Goal: Task Accomplishment & Management: Manage account settings

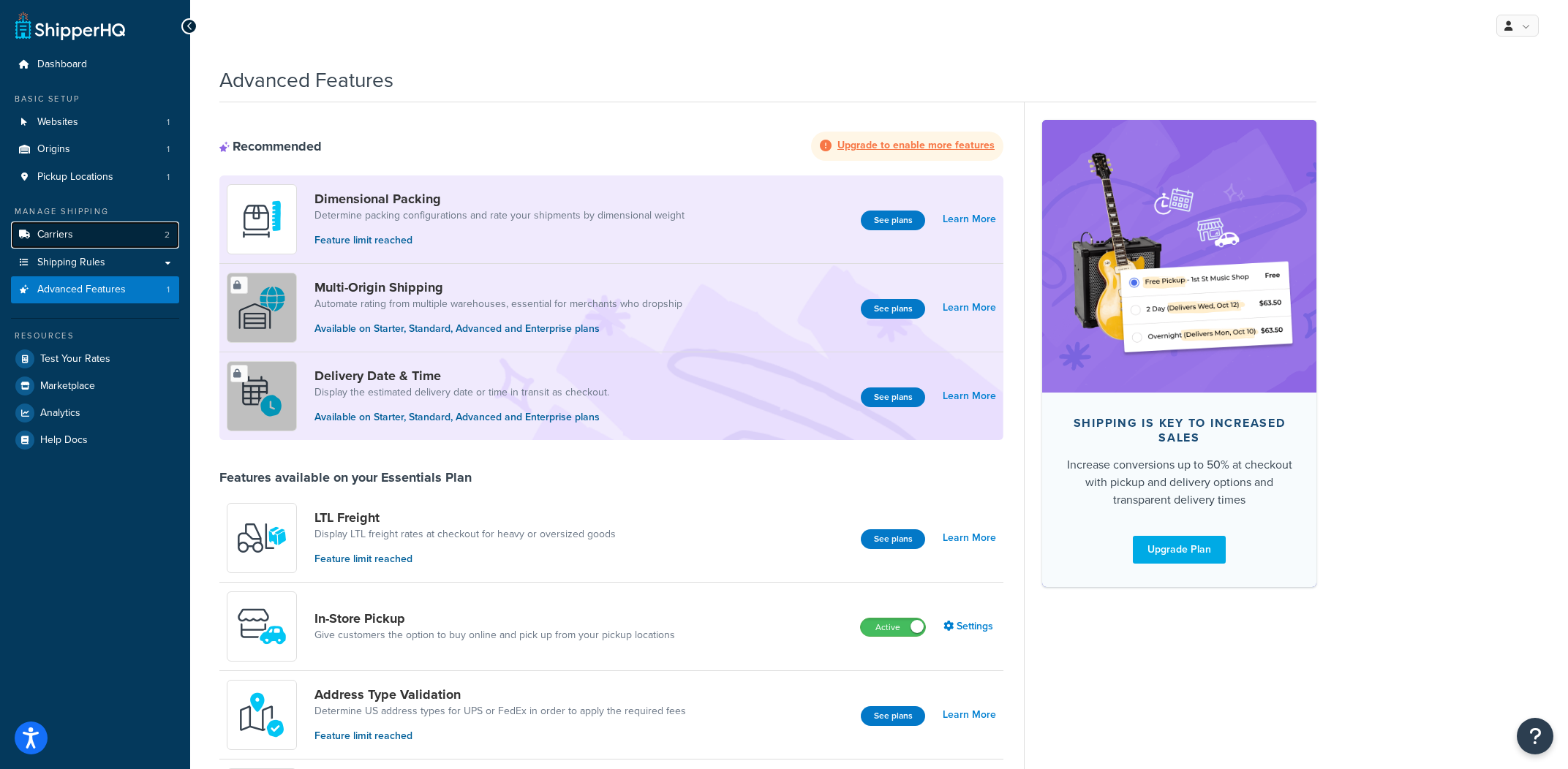
click at [83, 229] on link "Carriers 2" at bounding box center [95, 235] width 168 height 27
click at [81, 257] on span "Shipping Rules" at bounding box center [71, 263] width 68 height 13
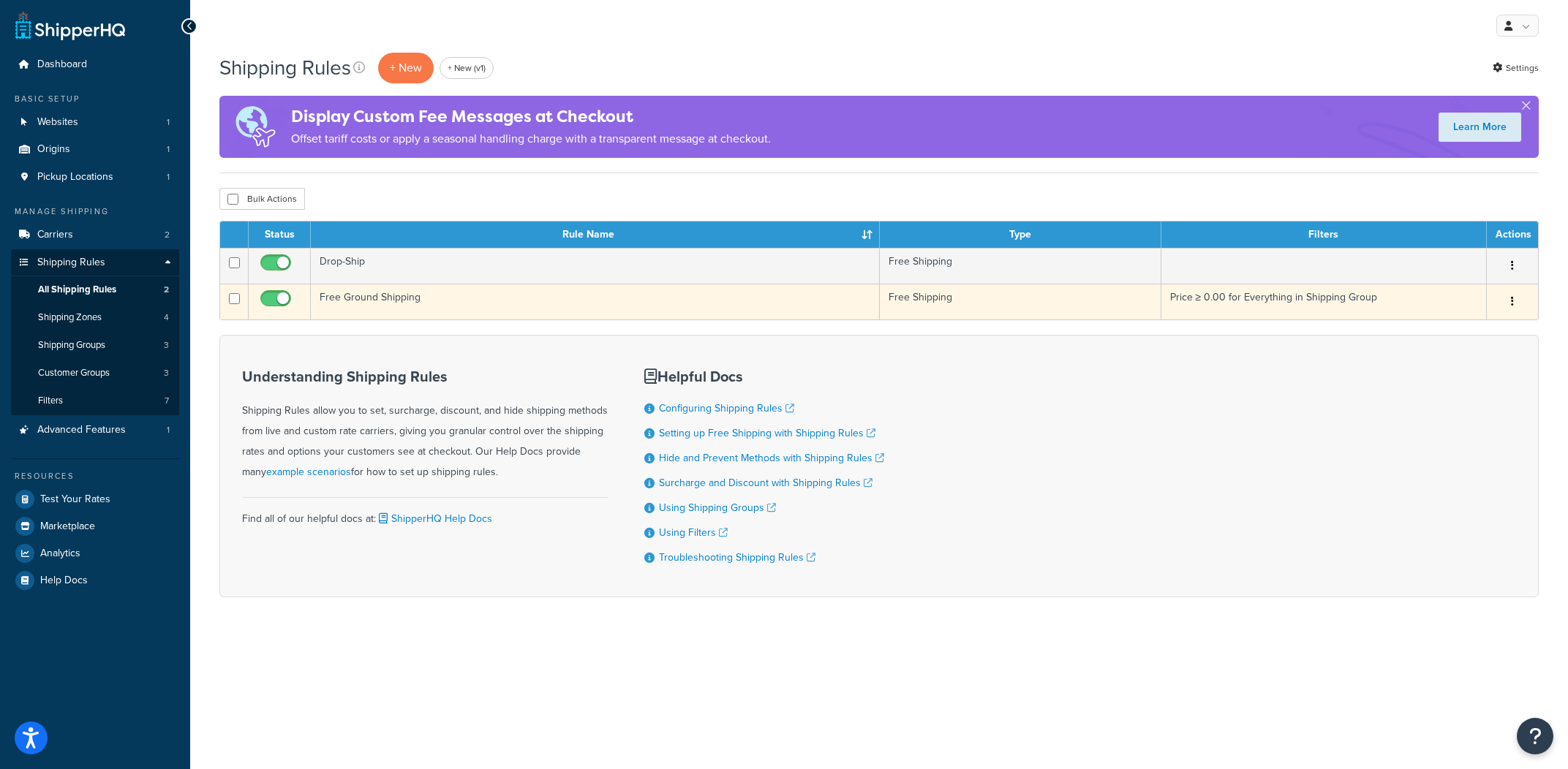
click at [469, 308] on td "Free Ground Shipping" at bounding box center [595, 301] width 569 height 36
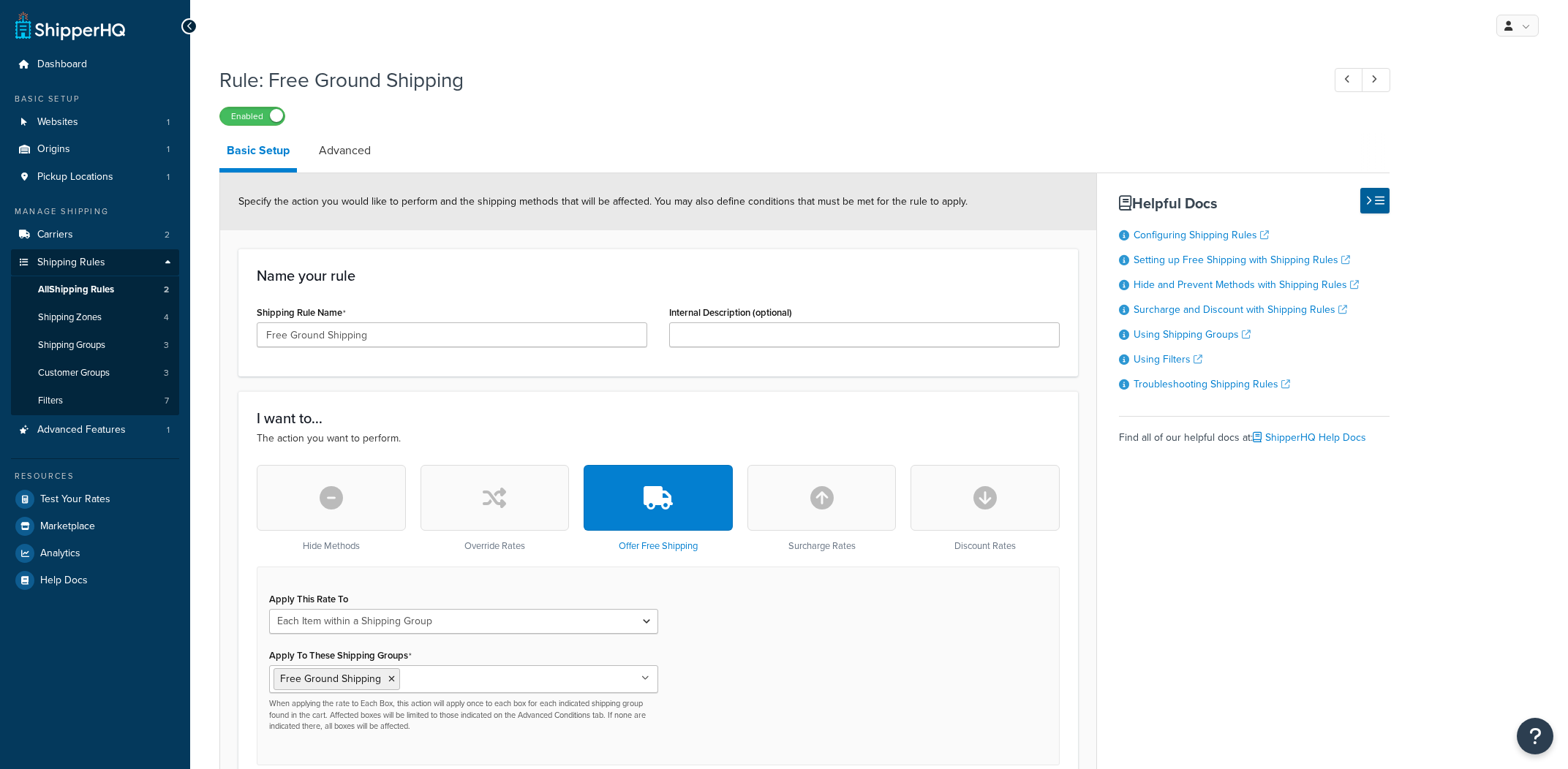
select select "ITEM"
click at [343, 136] on link "Advanced" at bounding box center [345, 150] width 67 height 36
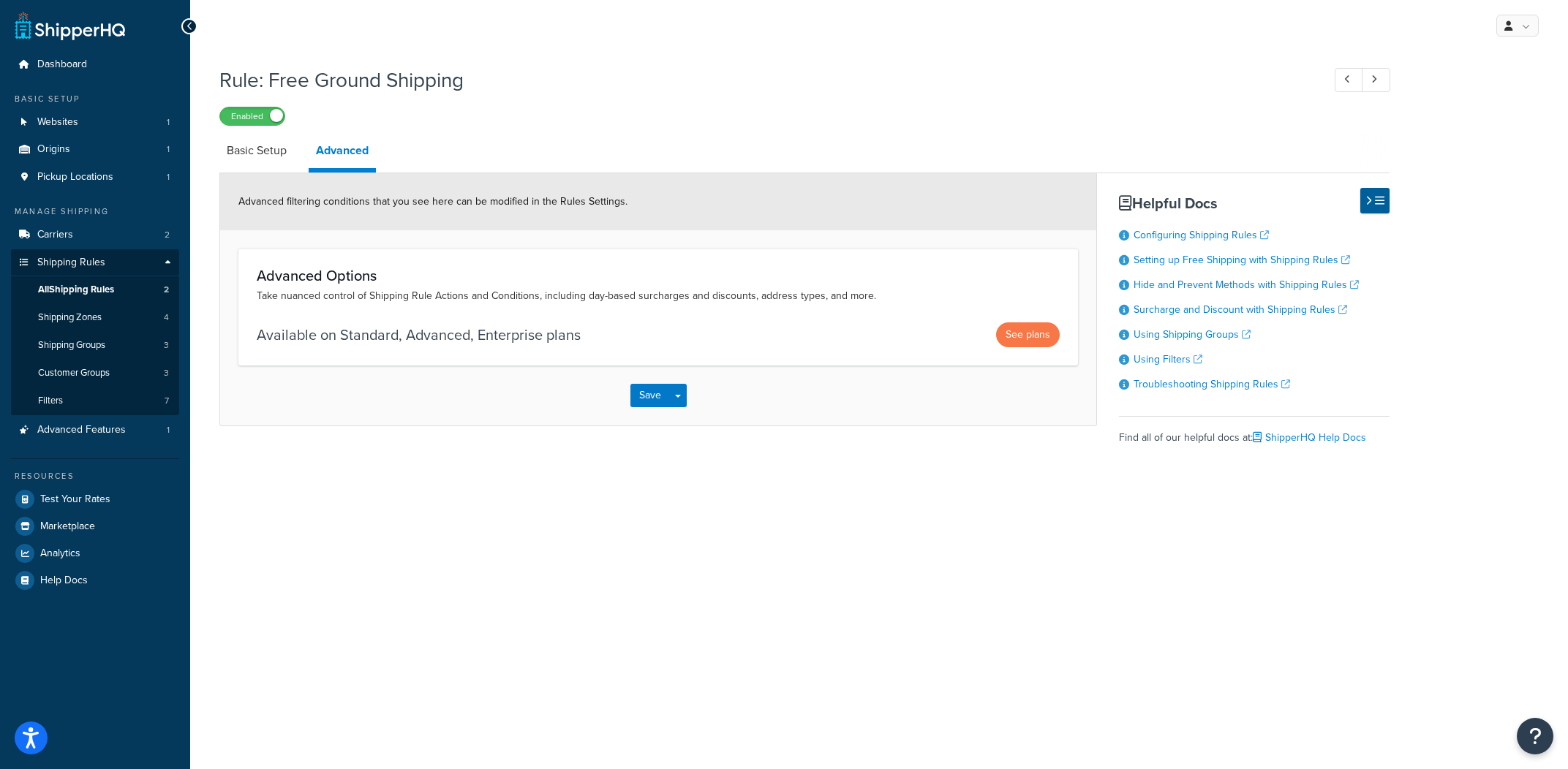
click at [508, 338] on p "Available on Standard, Advanced, Enterprise plans" at bounding box center [418, 334] width 324 height 20
click at [378, 340] on p "Available on Standard, Advanced, Enterprise plans" at bounding box center [418, 334] width 324 height 20
click at [369, 343] on p "Available on Standard, Advanced, Enterprise plans" at bounding box center [418, 334] width 324 height 20
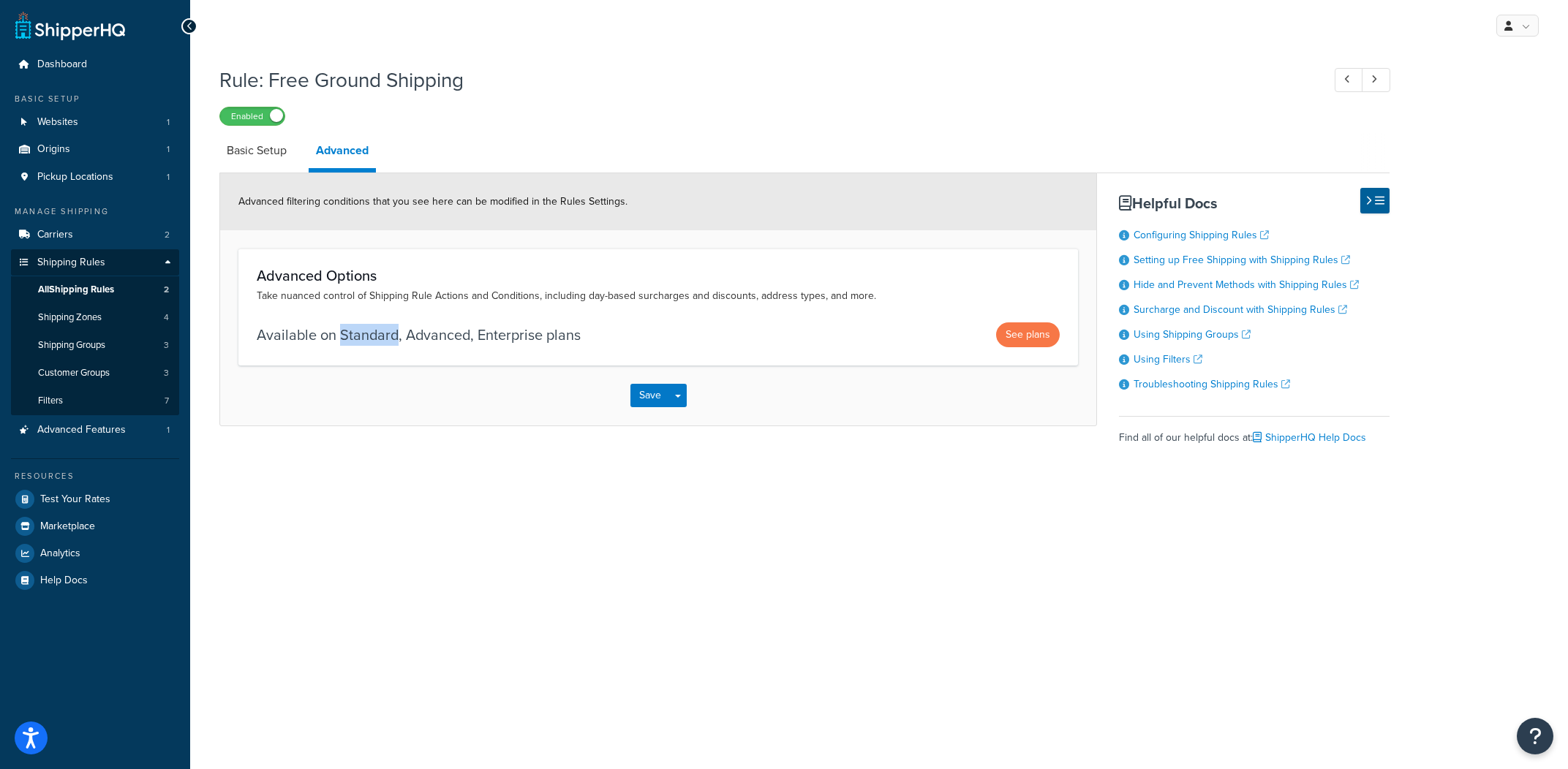
click at [369, 343] on p "Available on Standard, Advanced, Enterprise plans" at bounding box center [418, 334] width 324 height 20
click at [420, 374] on div "Save Save Dropdown Save and Edit Save and Duplicate Save and Create New" at bounding box center [657, 395] width 876 height 60
click at [283, 165] on link "Basic Setup" at bounding box center [257, 150] width 75 height 36
select select "ITEM"
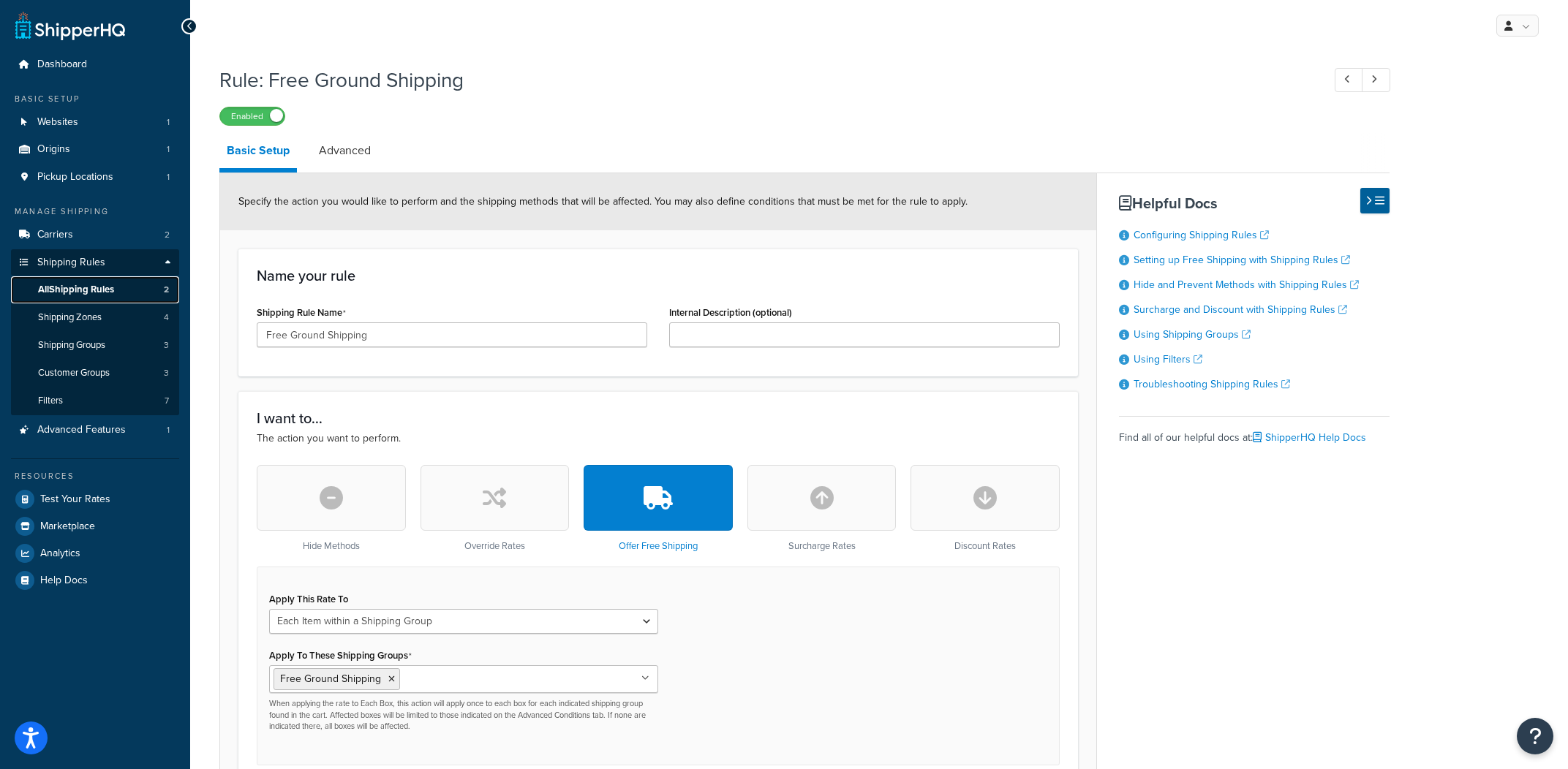
click at [142, 295] on link "All Shipping Rules 2" at bounding box center [95, 290] width 168 height 27
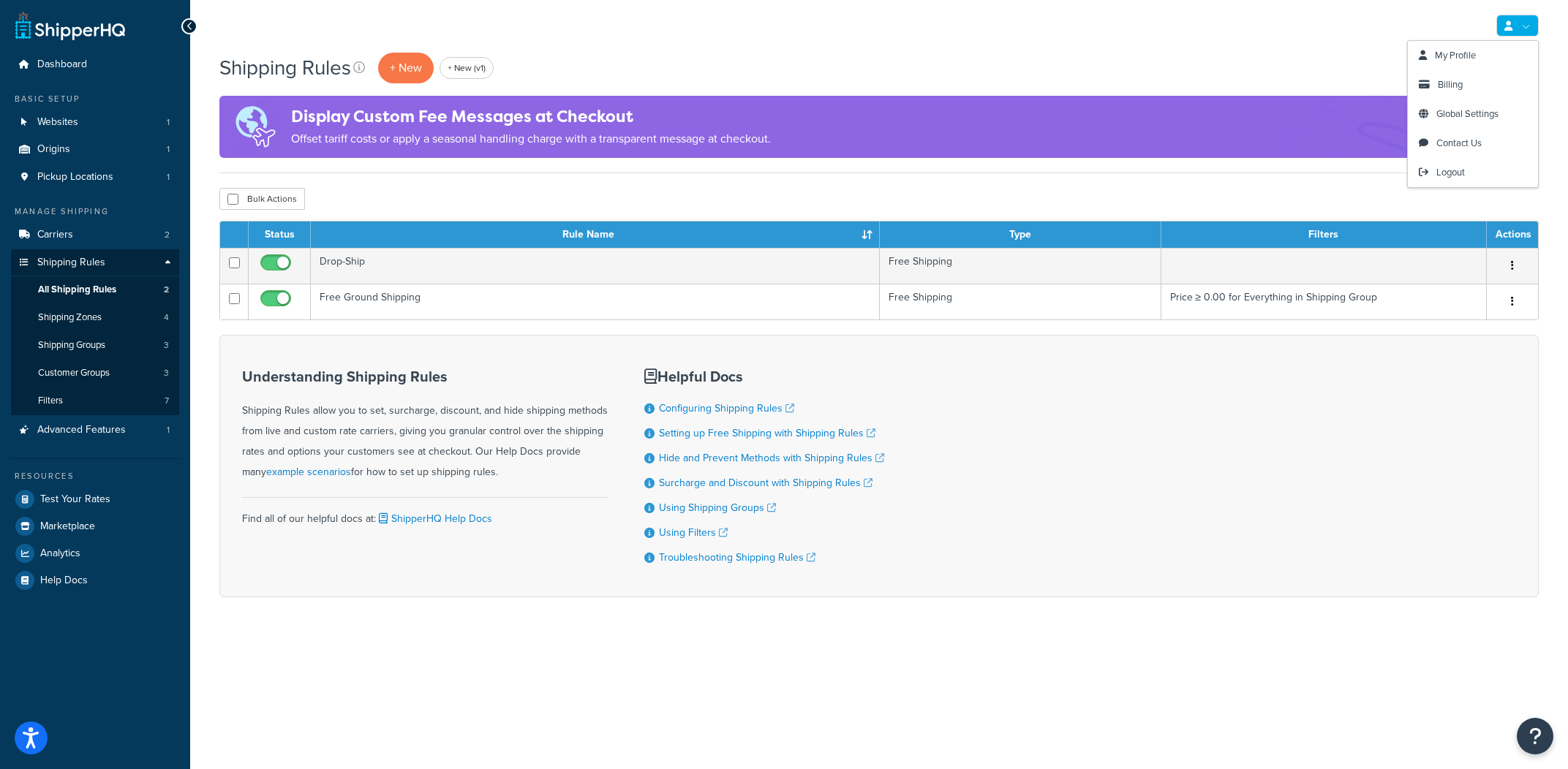
click at [1210, 58] on div "Shipping Rules + New + New (v1) Settings" at bounding box center [879, 67] width 1319 height 34
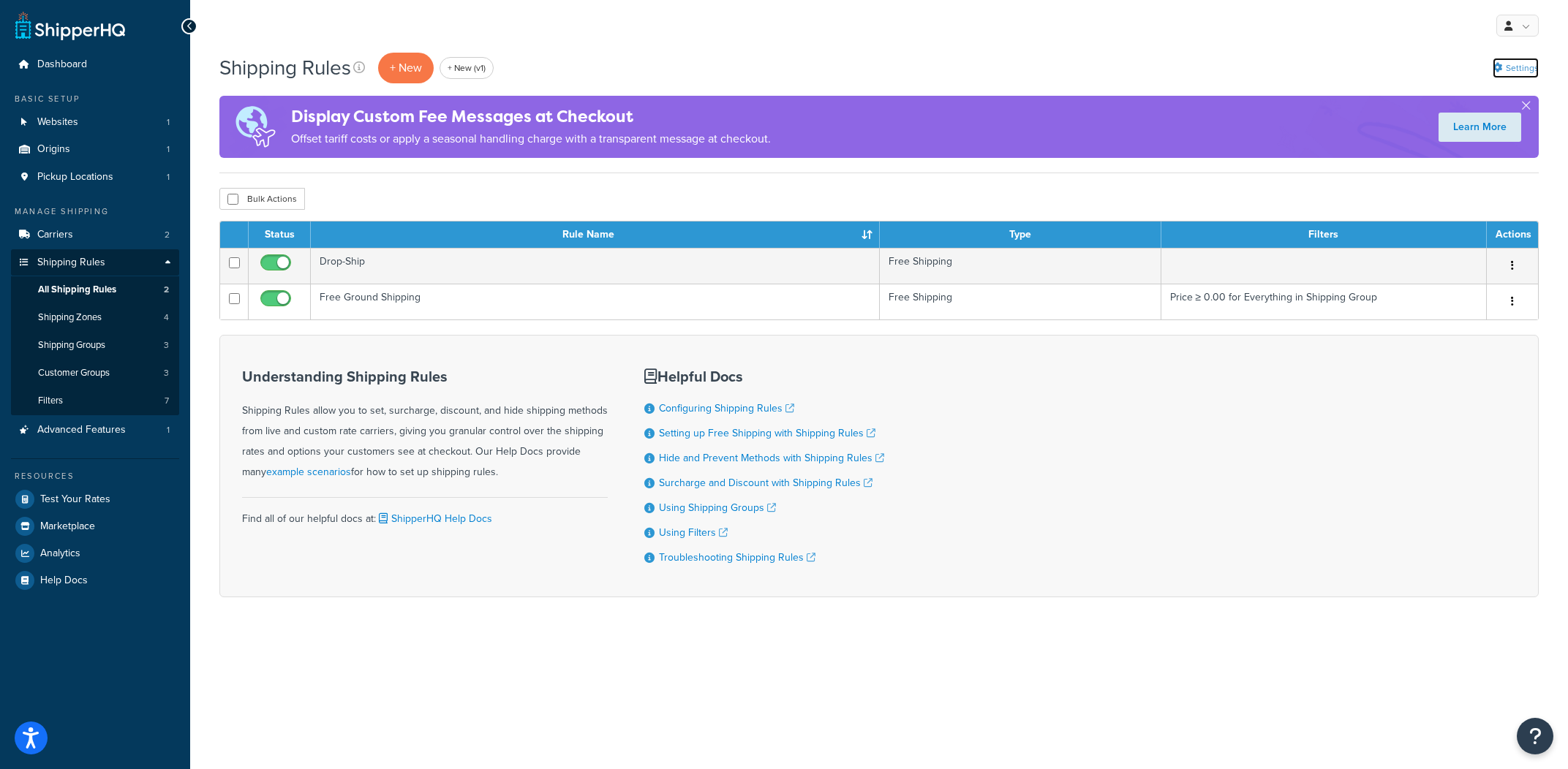
click at [1502, 65] on link "Settings" at bounding box center [1515, 67] width 46 height 20
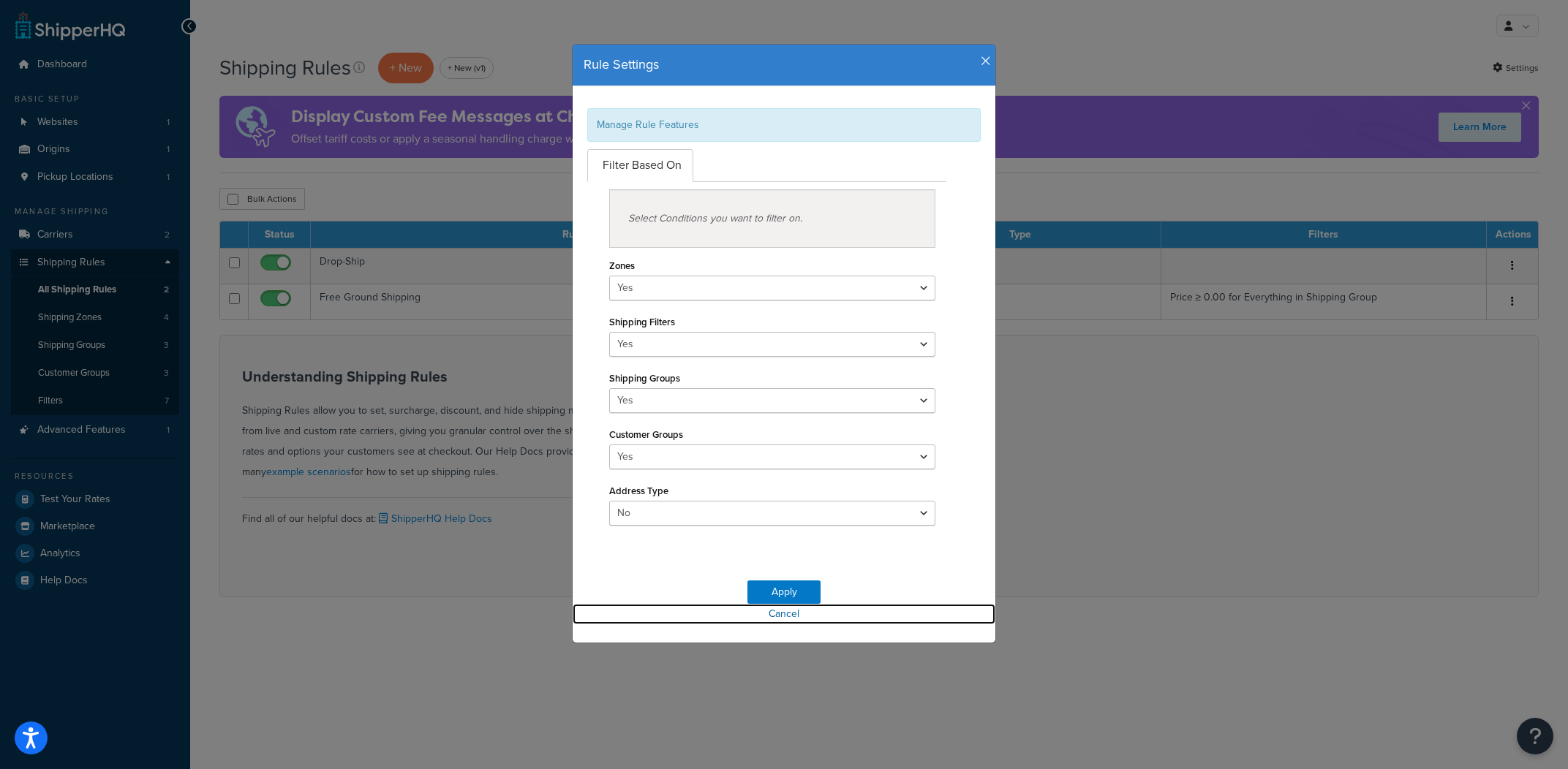
click at [795, 619] on link "Cancel" at bounding box center [784, 614] width 423 height 20
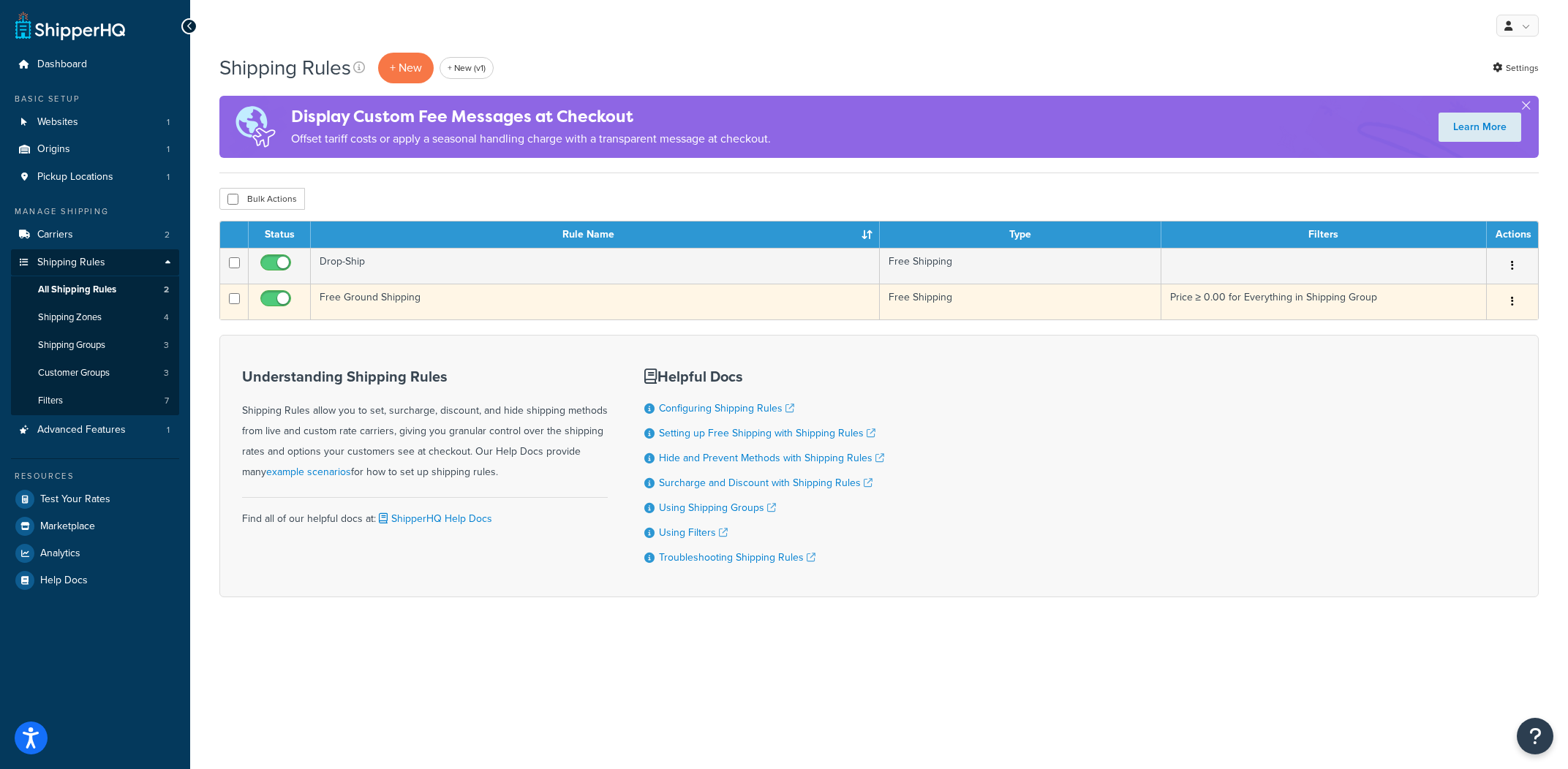
click at [343, 296] on td "Free Ground Shipping" at bounding box center [595, 301] width 569 height 36
